Goal: Transaction & Acquisition: Purchase product/service

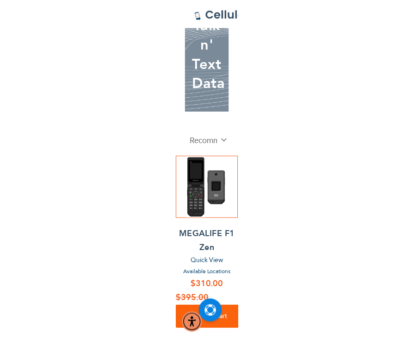
scroll to position [81, 0]
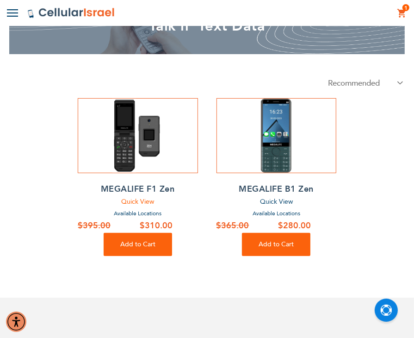
click at [138, 203] on span "Quick View" at bounding box center [137, 201] width 33 height 9
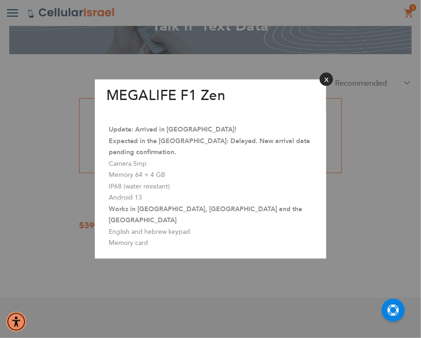
click at [326, 83] on button "Close" at bounding box center [326, 79] width 13 height 13
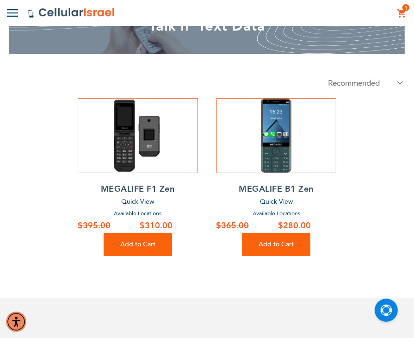
click at [160, 187] on h2 "MEGALIFE F1 Zen" at bounding box center [138, 189] width 120 height 14
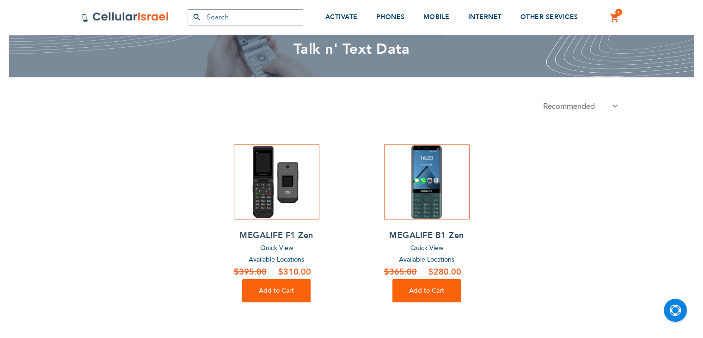
scroll to position [62, 0]
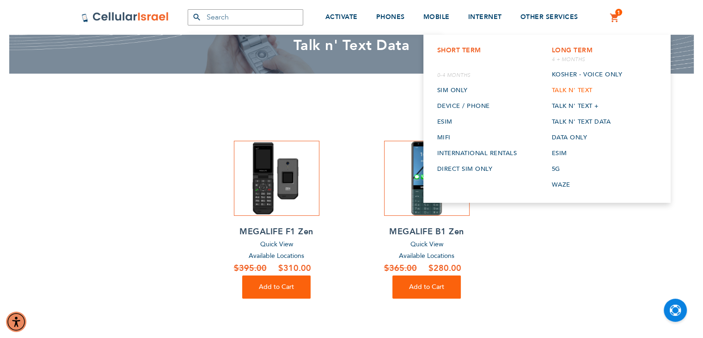
click at [565, 86] on link "Talk n' Text" at bounding box center [587, 90] width 71 height 16
